Goal: Check status: Check status

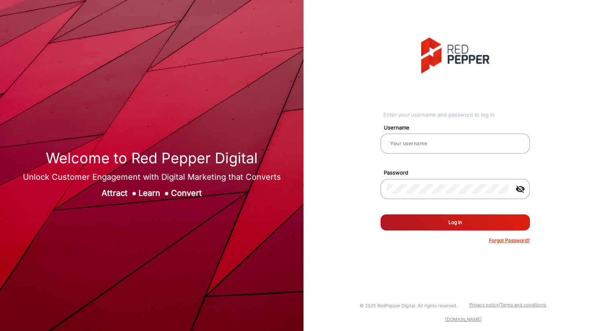
type input "[PERSON_NAME]"
click at [470, 224] on button "Log In" at bounding box center [455, 222] width 149 height 16
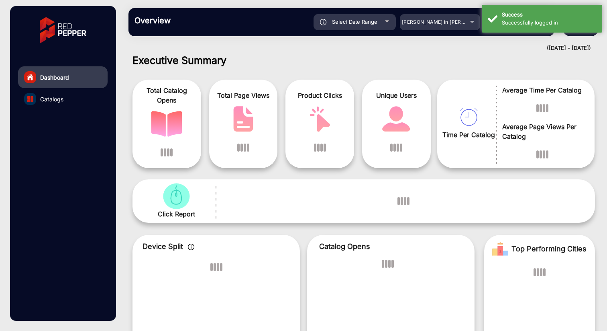
scroll to position [5, 0]
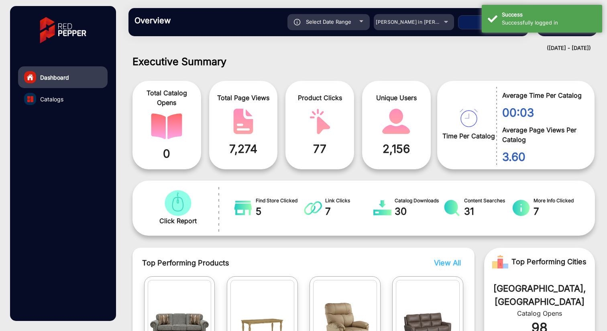
click at [355, 23] on div "Select Date Range" at bounding box center [329, 22] width 82 height 16
type input "[DATE]"
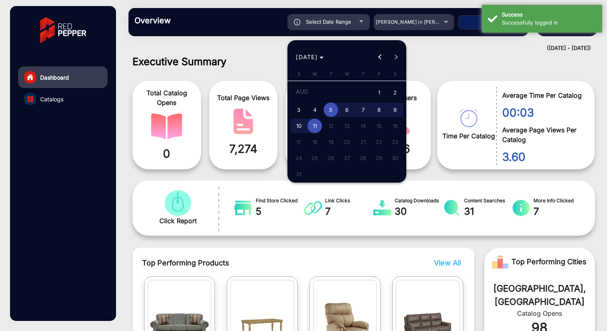
click at [301, 108] on span "3" at bounding box center [299, 109] width 14 height 14
type input "[DATE]"
click at [396, 113] on span "9" at bounding box center [395, 109] width 14 height 14
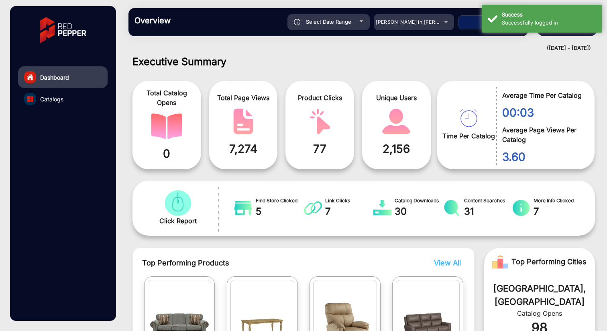
type input "[DATE]"
click at [435, 20] on span "[PERSON_NAME] in [PERSON_NAME]" at bounding box center [420, 22] width 89 height 6
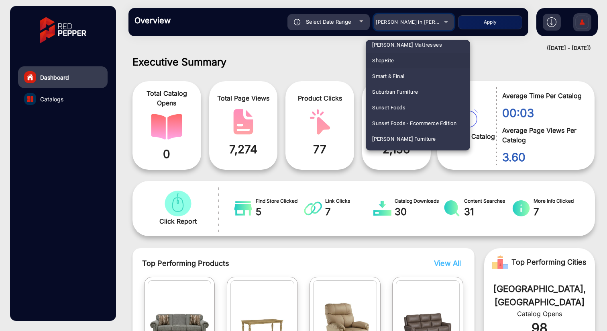
scroll to position [1737, 0]
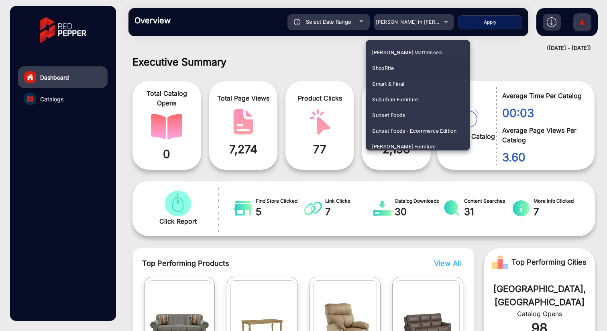
click at [388, 73] on span "ShopRite" at bounding box center [383, 68] width 22 height 16
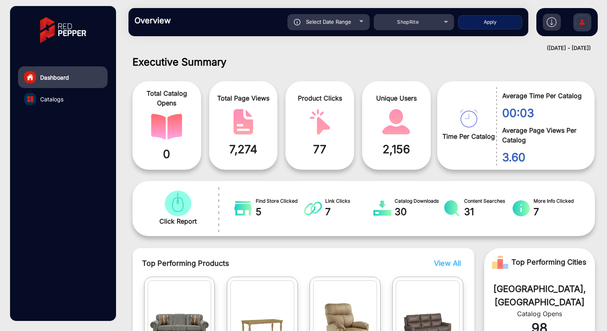
click at [486, 24] on button "Apply" at bounding box center [490, 22] width 64 height 14
type input "[DATE]"
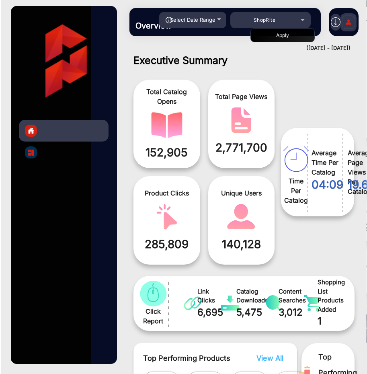
scroll to position [6, 7]
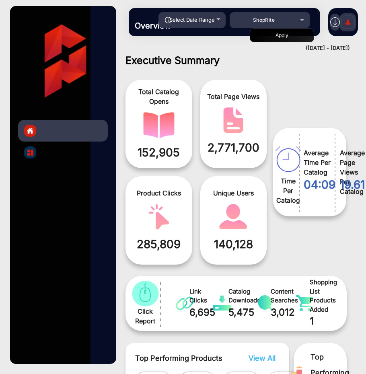
click at [323, 184] on span "04:09" at bounding box center [316, 184] width 27 height 17
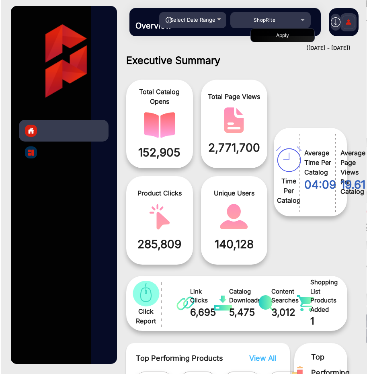
scroll to position [6, 7]
